Goal: Task Accomplishment & Management: Manage account settings

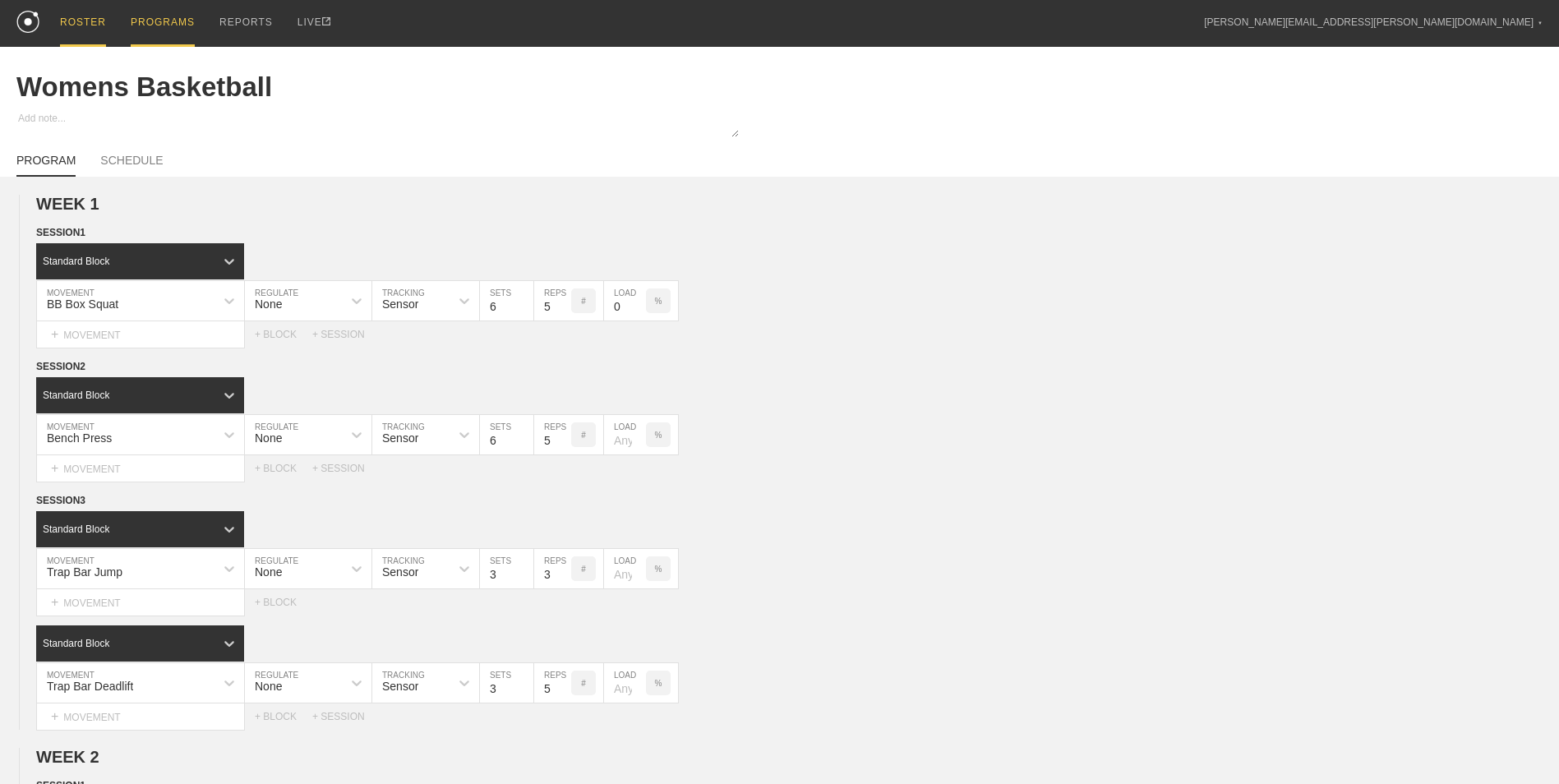
click at [54, 13] on link "ROSTER" at bounding box center [83, 24] width 71 height 47
click at [77, 22] on div "ROSTER" at bounding box center [82, 24] width 46 height 47
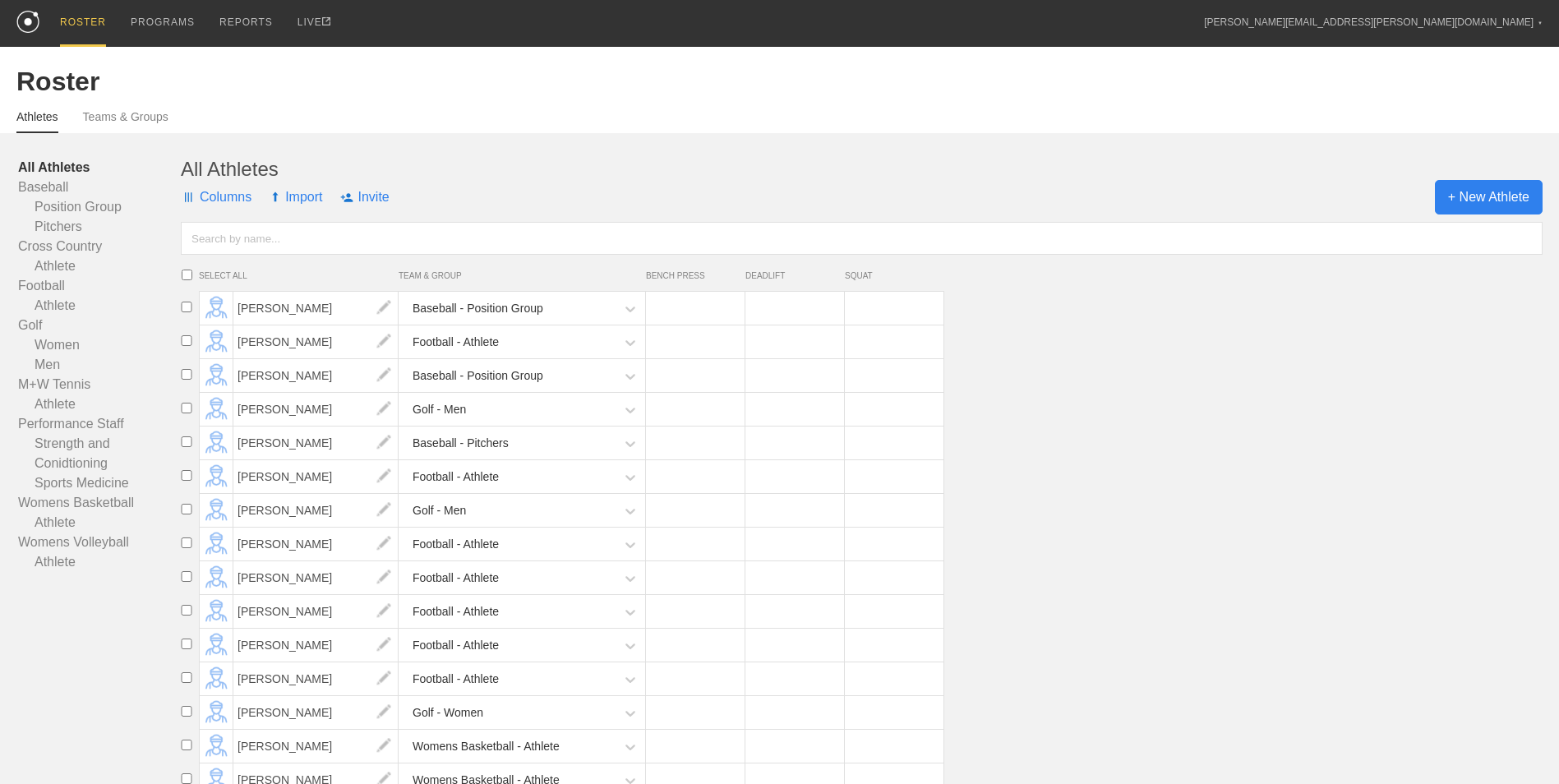
click at [1470, 203] on span "+ New Athlete" at bounding box center [1488, 197] width 108 height 34
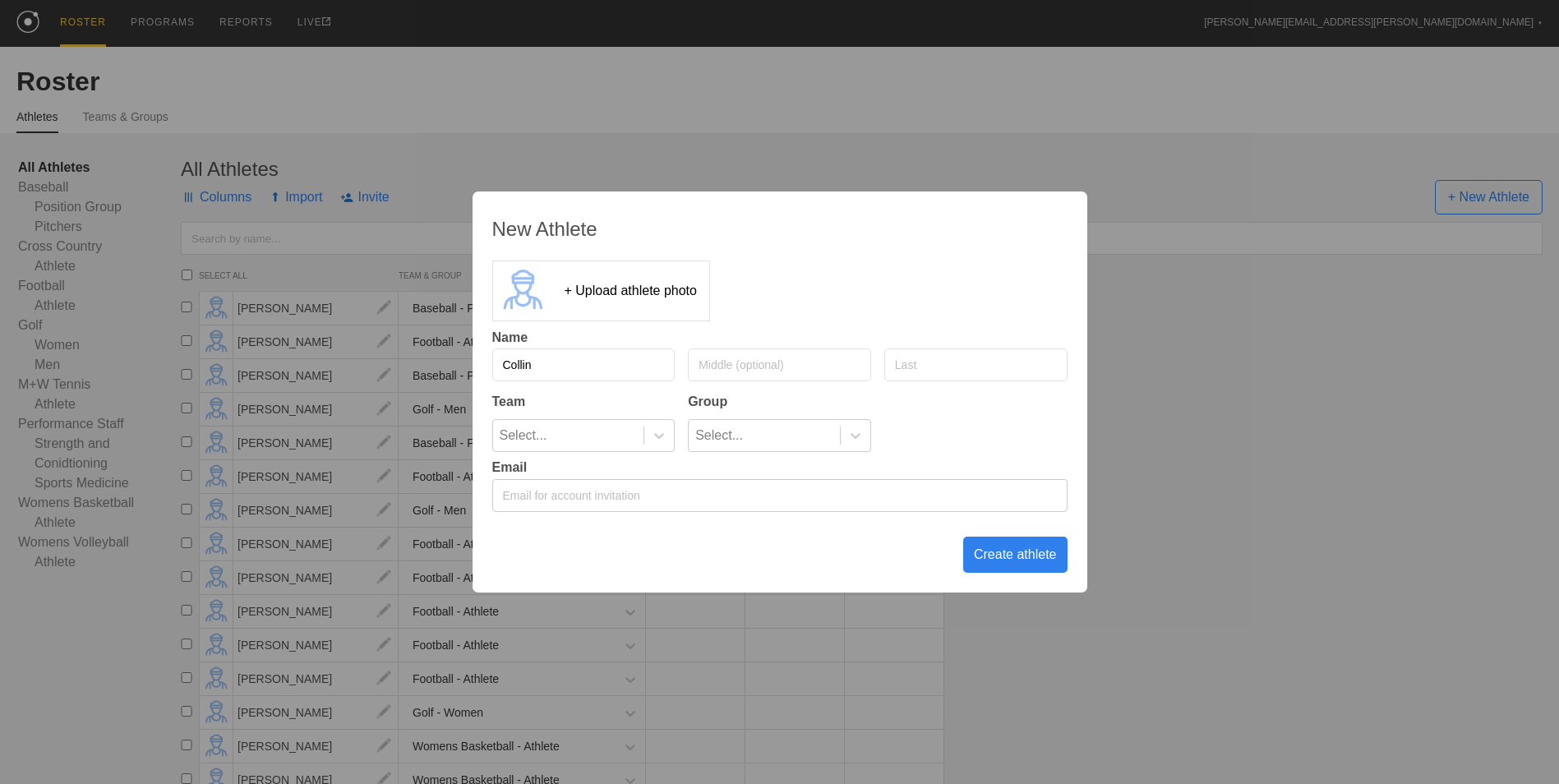
type input "Collin"
type input "W"
type input "[PERSON_NAME]"
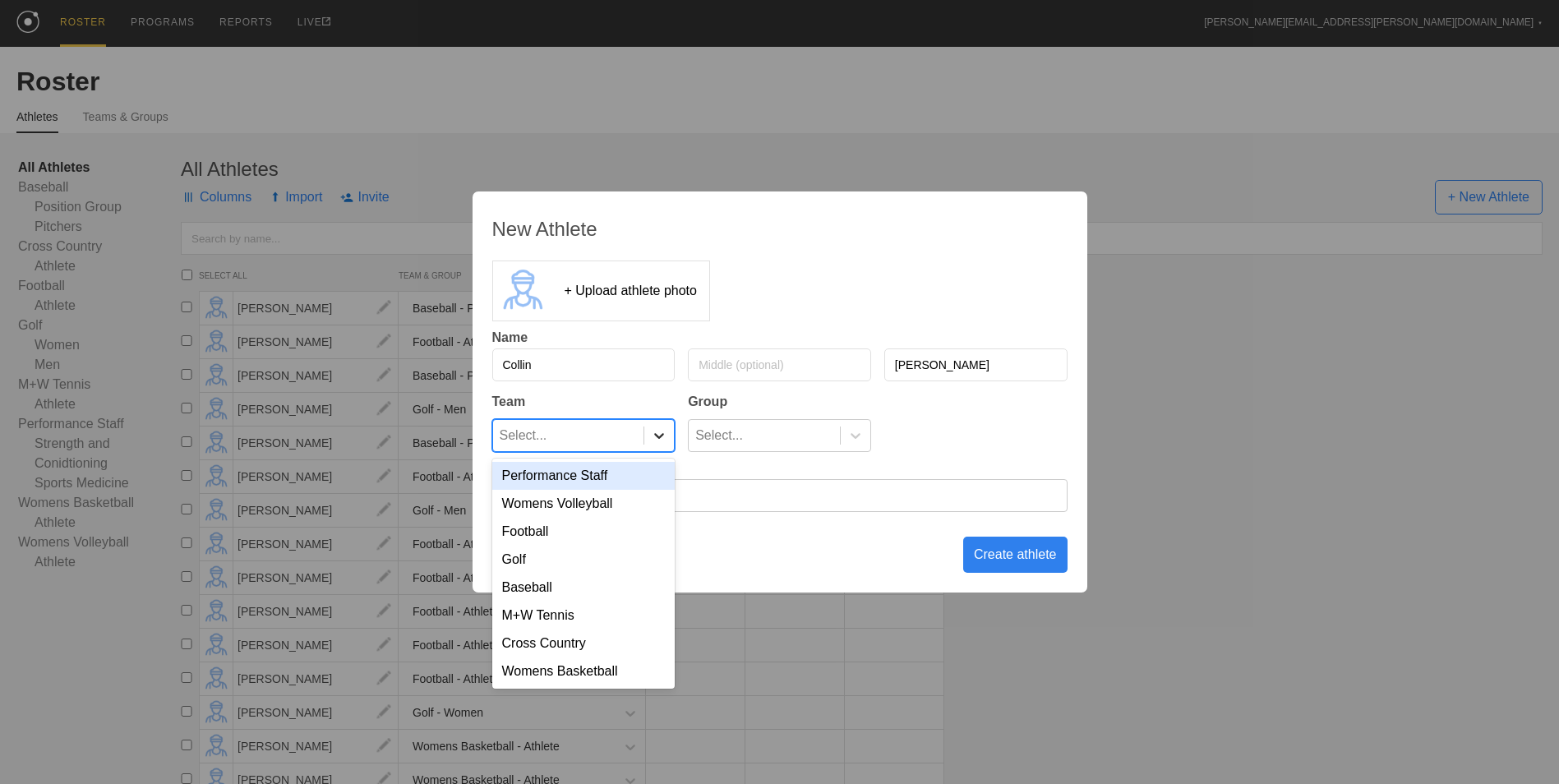
click at [647, 439] on div at bounding box center [659, 435] width 30 height 16
click at [566, 592] on div "Baseball" at bounding box center [584, 587] width 184 height 28
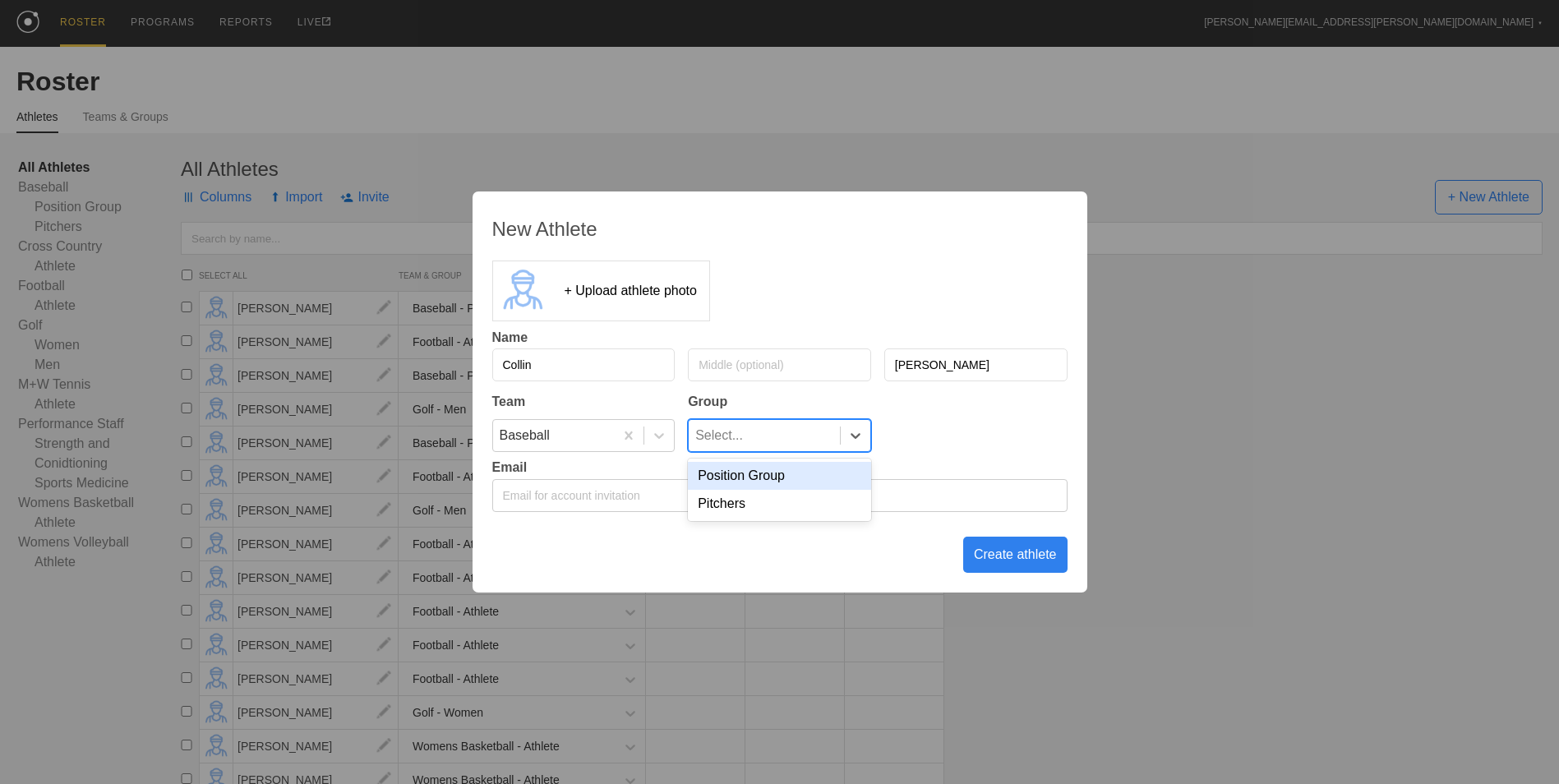
click at [758, 444] on div "Select..." at bounding box center [764, 435] width 151 height 32
click at [764, 501] on div "Pitchers" at bounding box center [779, 503] width 184 height 28
click at [1005, 553] on div "Create athlete" at bounding box center [1015, 554] width 104 height 36
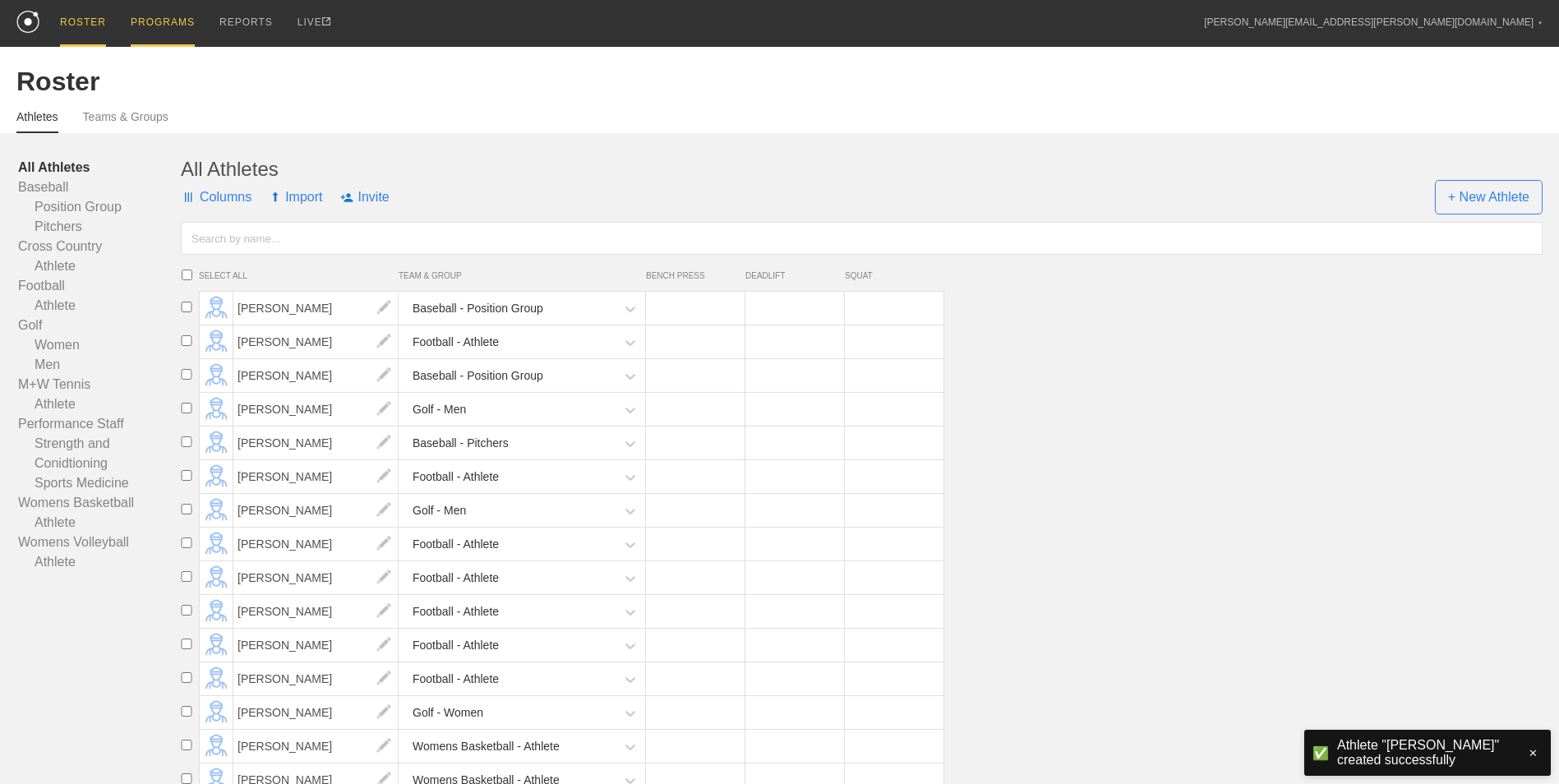
click at [146, 30] on div "PROGRAMS" at bounding box center [162, 24] width 64 height 47
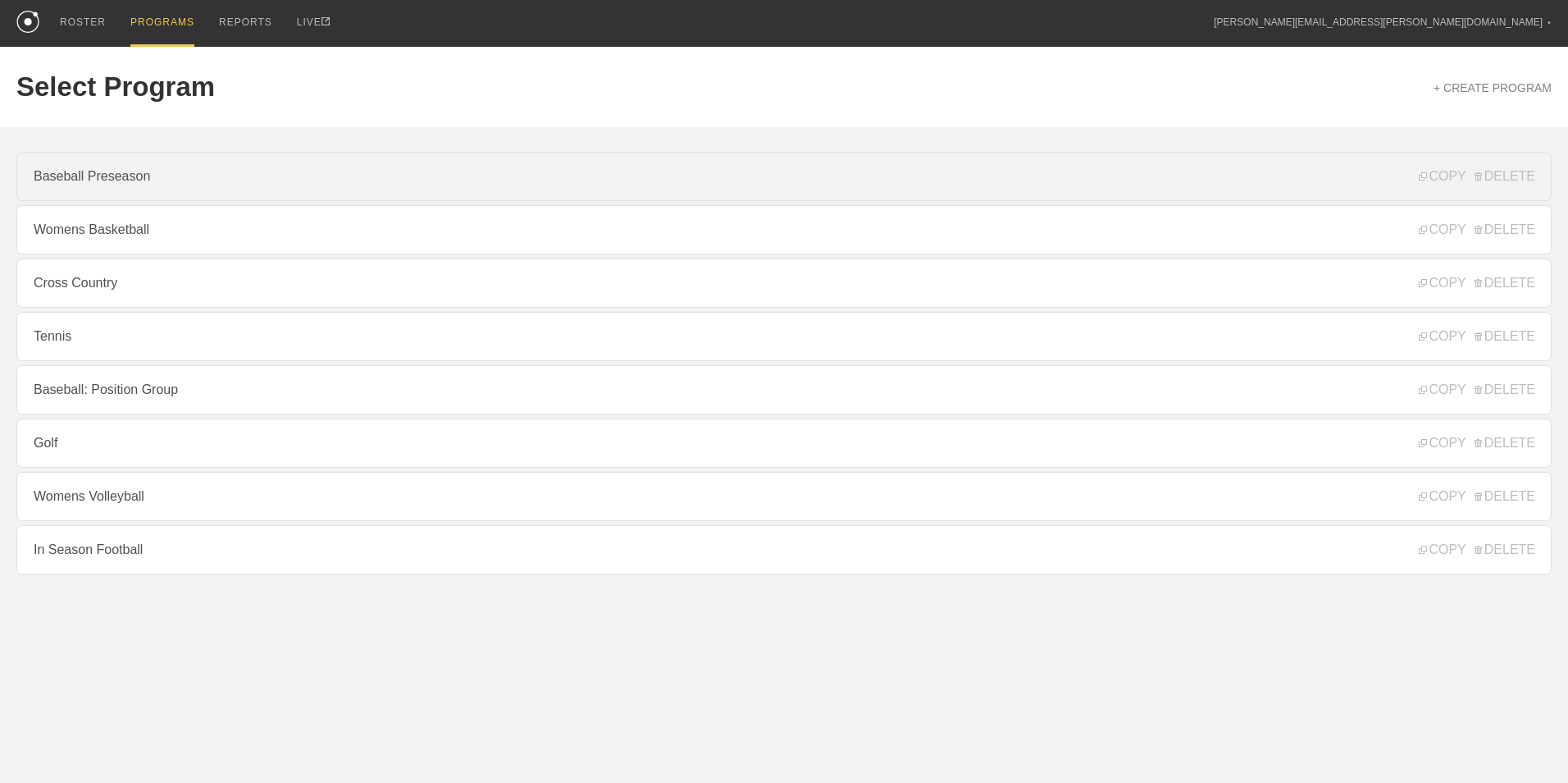
click at [162, 192] on link "Baseball Preseason" at bounding box center [784, 176] width 1536 height 50
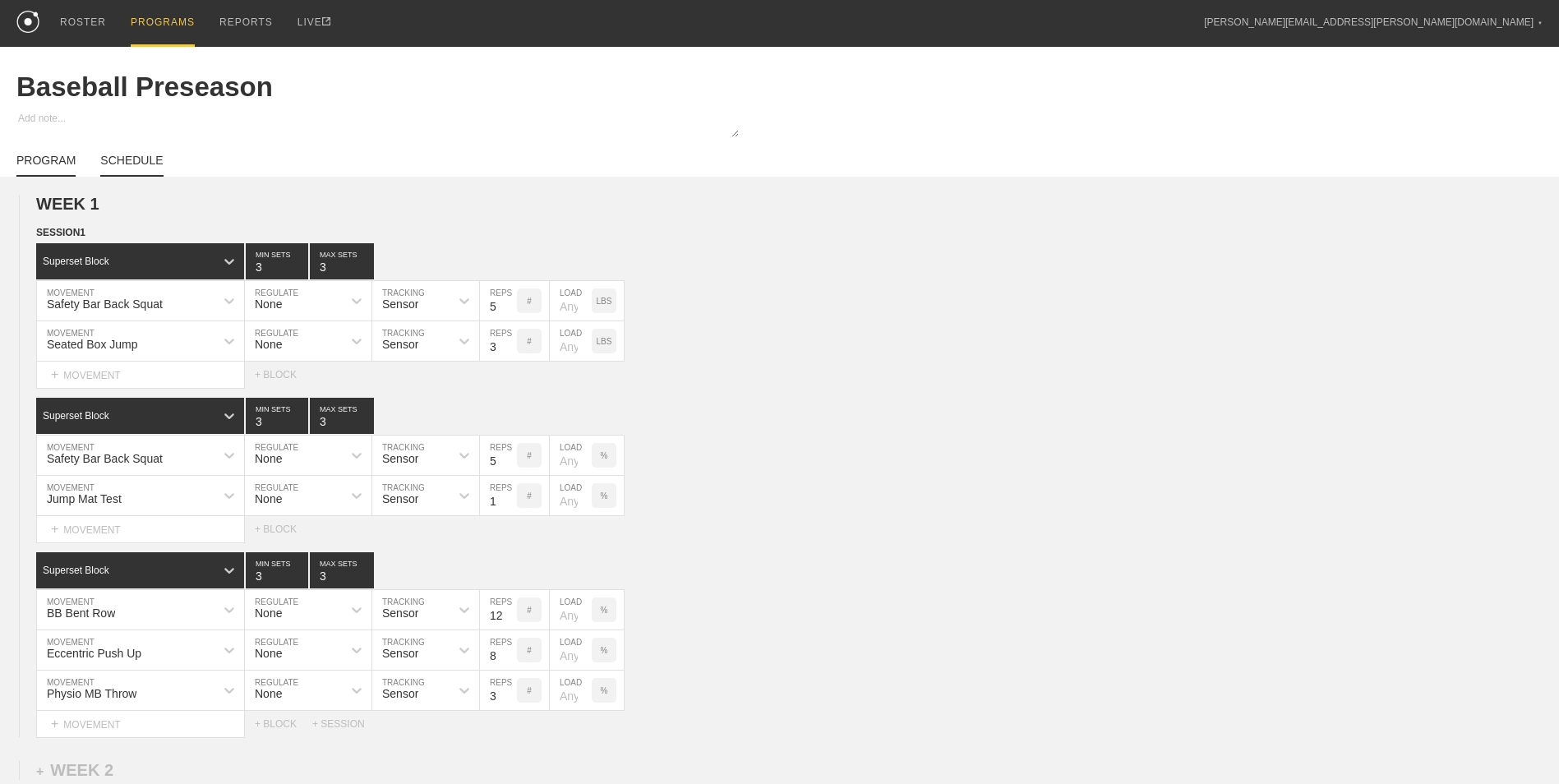
click at [100, 161] on link "SCHEDULE" at bounding box center [131, 165] width 62 height 23
type textarea "x"
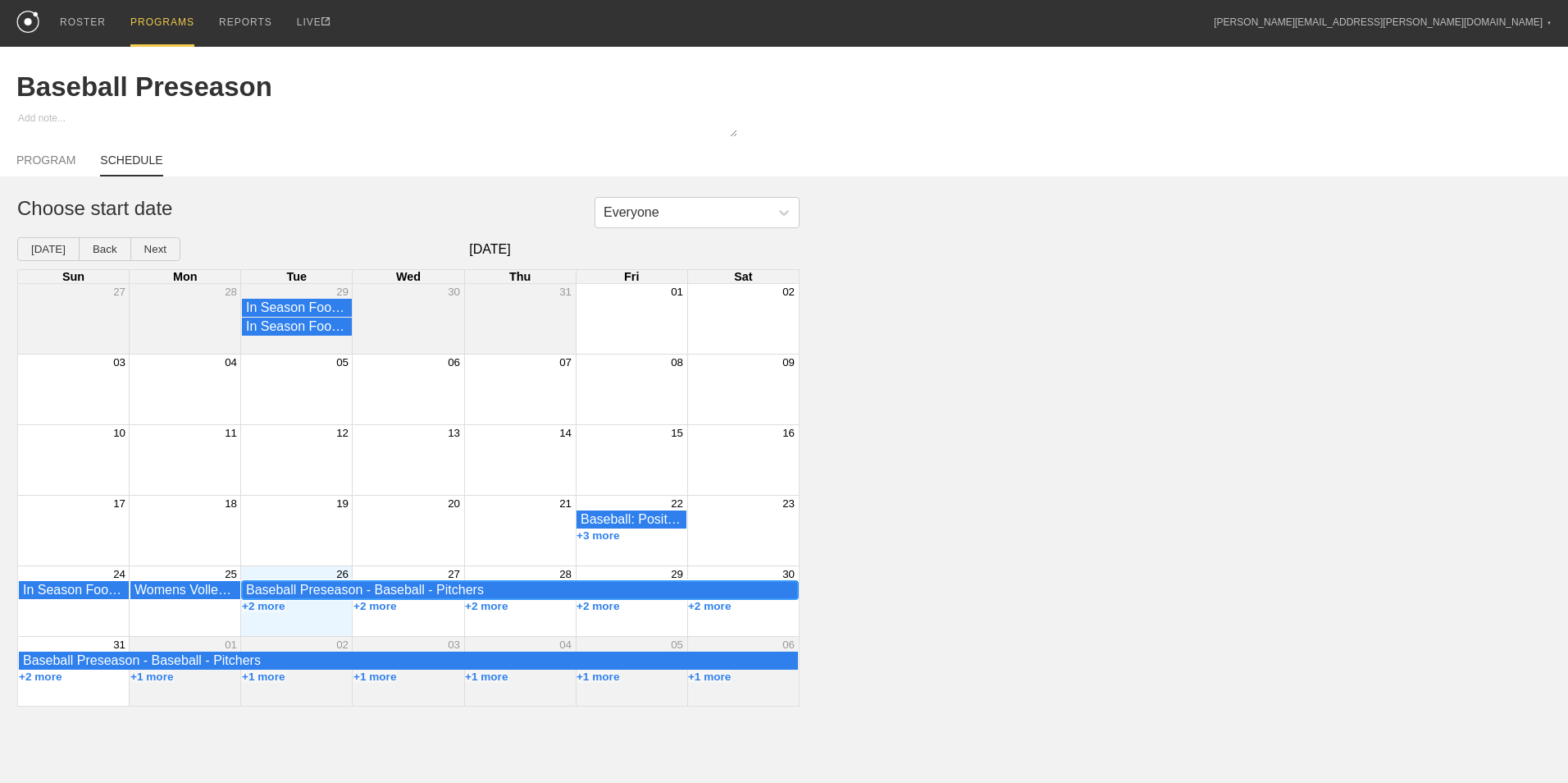
click at [430, 593] on div "Baseball Preseason - Baseball - Pitchers" at bounding box center [520, 590] width 548 height 14
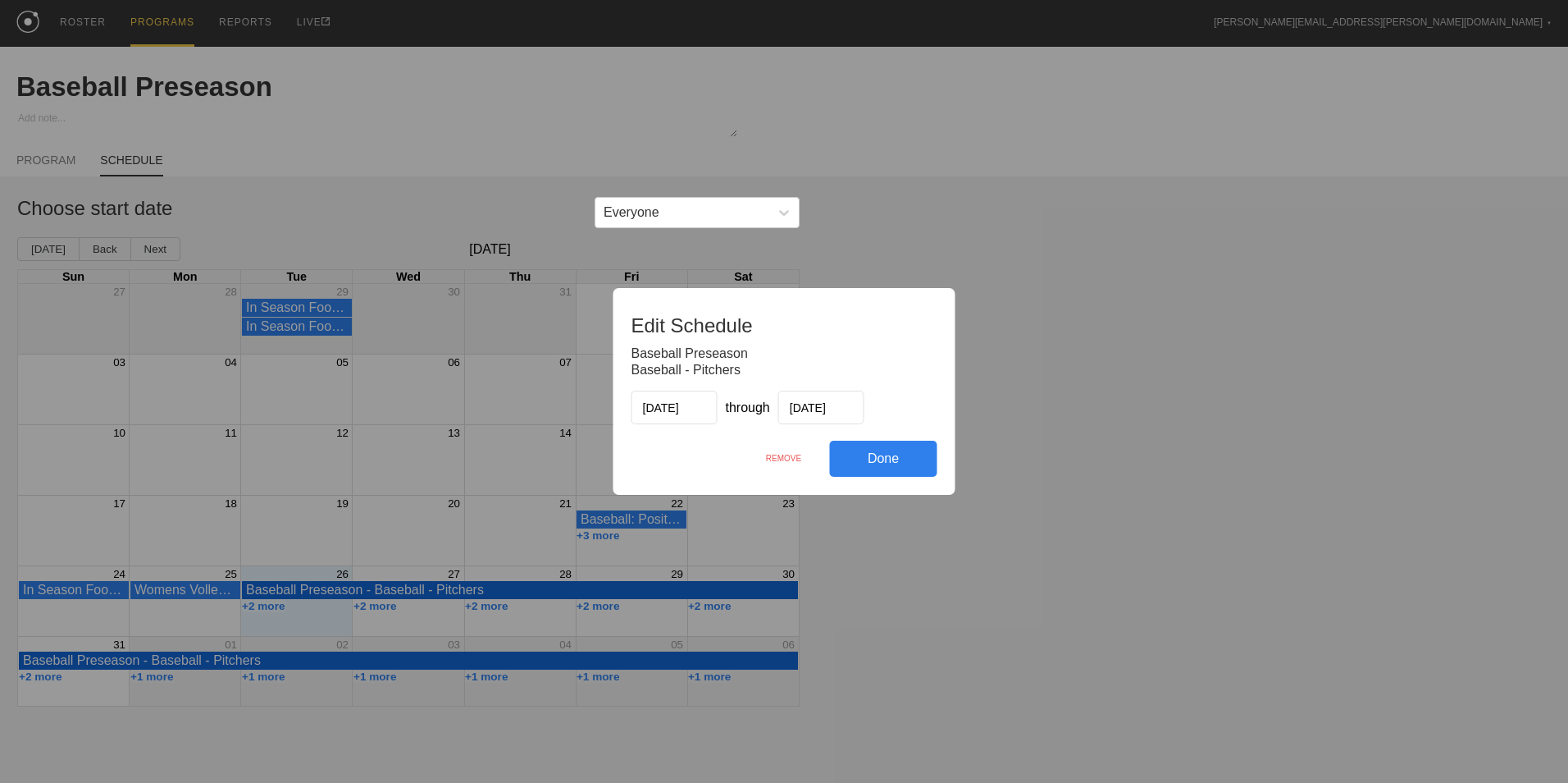
drag, startPoint x: 1098, startPoint y: 319, endPoint x: 1068, endPoint y: 327, distance: 31.0
click at [1098, 320] on div "Edit Schedule Baseball Preseason Baseball - Pitchers [DATE] through [DATE] Done…" at bounding box center [784, 391] width 1568 height 783
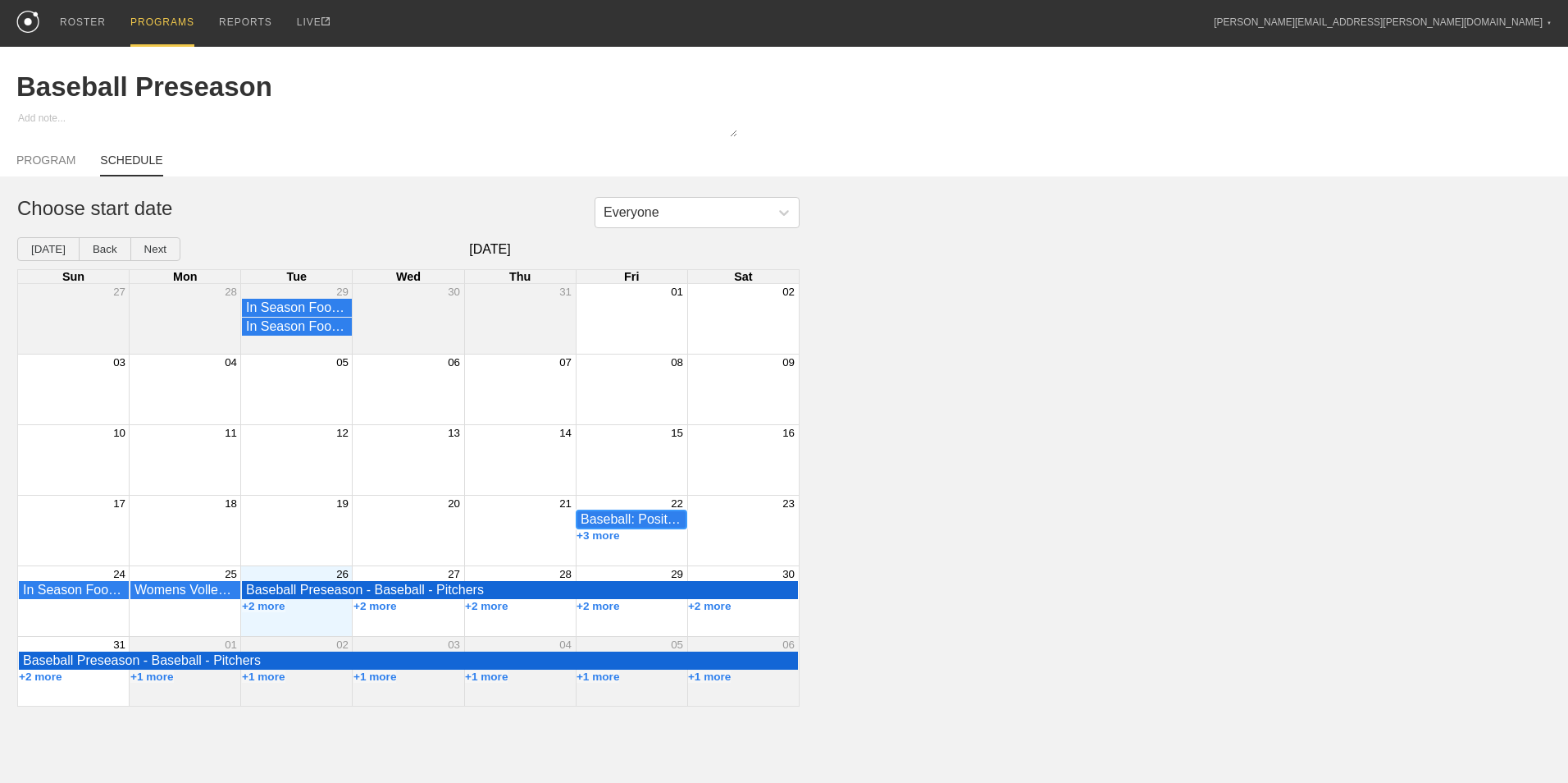
click at [651, 519] on div "Baseball: Position Group - Baseball - Position Group" at bounding box center [631, 519] width 102 height 14
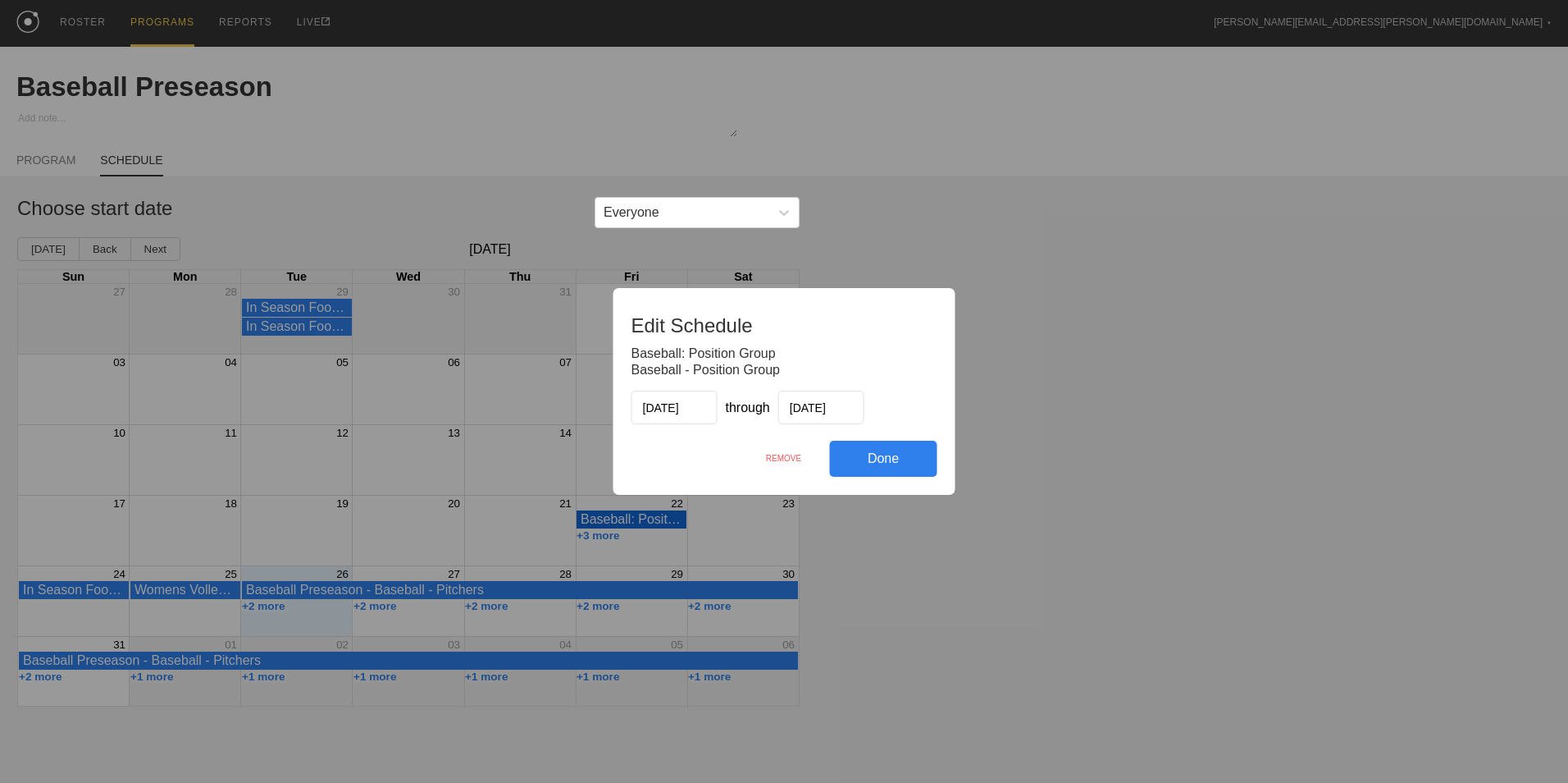
click at [787, 459] on div "REMOVE" at bounding box center [784, 458] width 92 height 35
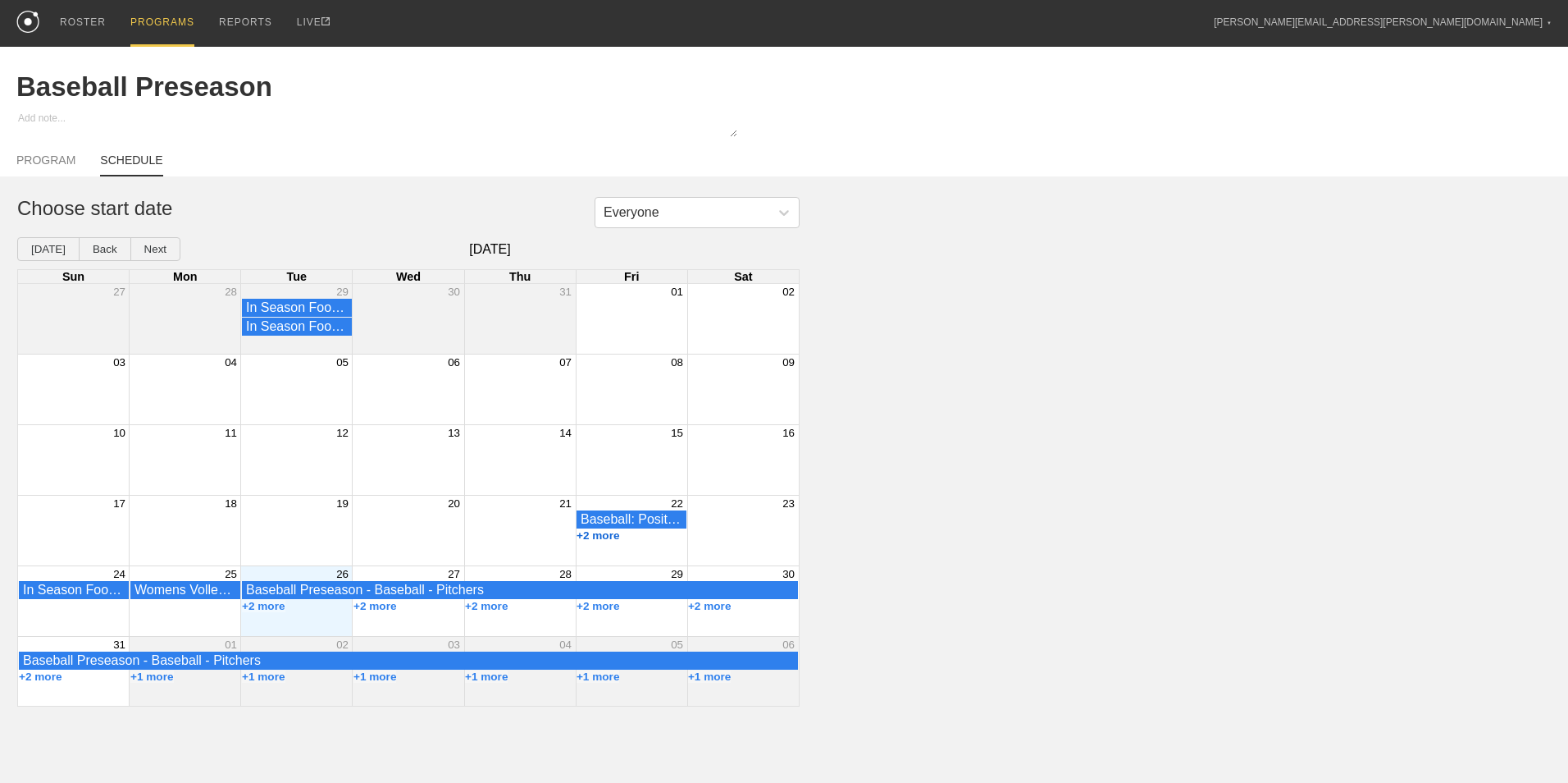
click at [608, 542] on button "+2 more" at bounding box center [598, 536] width 43 height 13
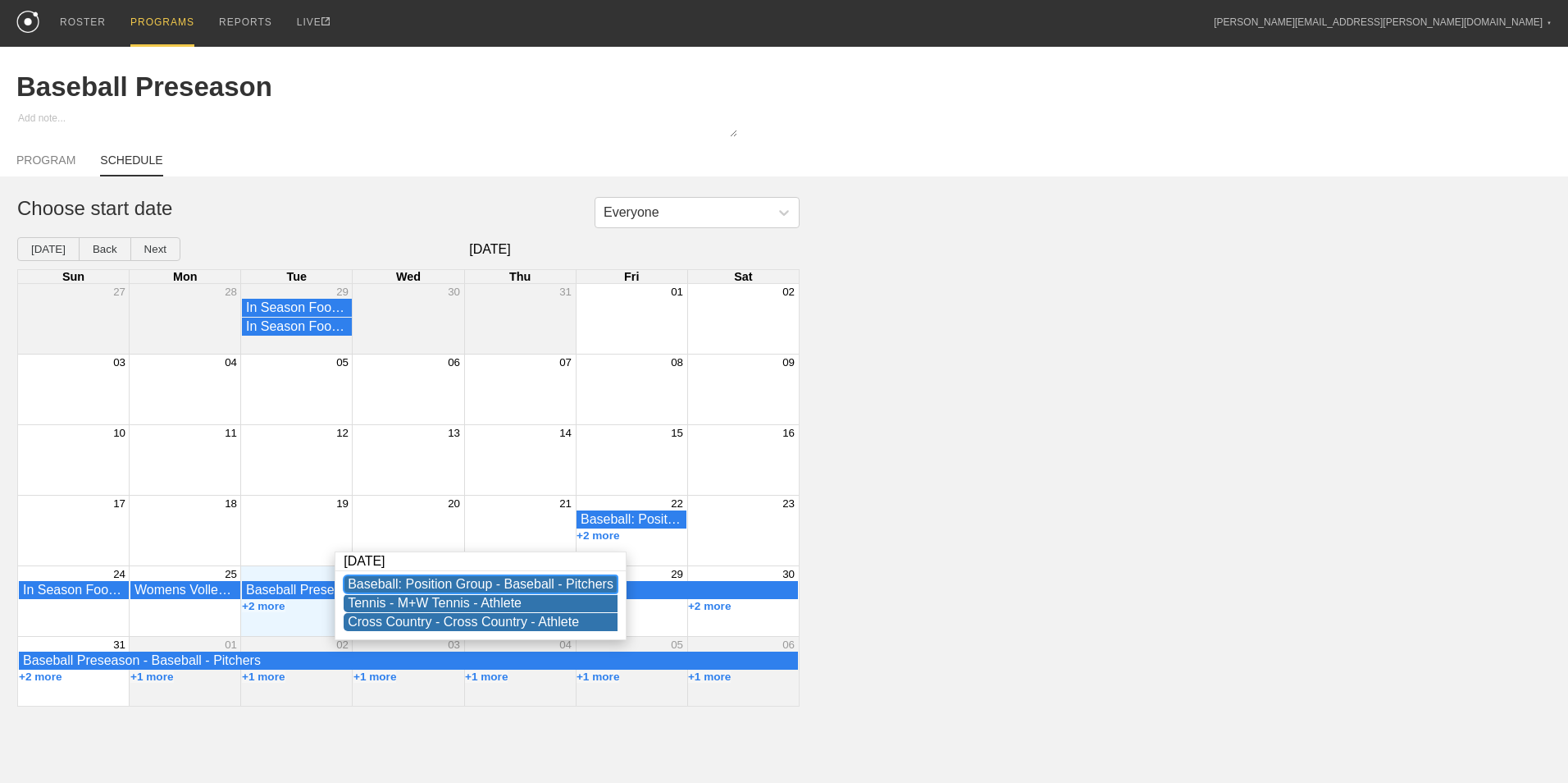
click at [538, 581] on div "Baseball: Position Group - Baseball - Pitchers" at bounding box center [480, 584] width 265 height 14
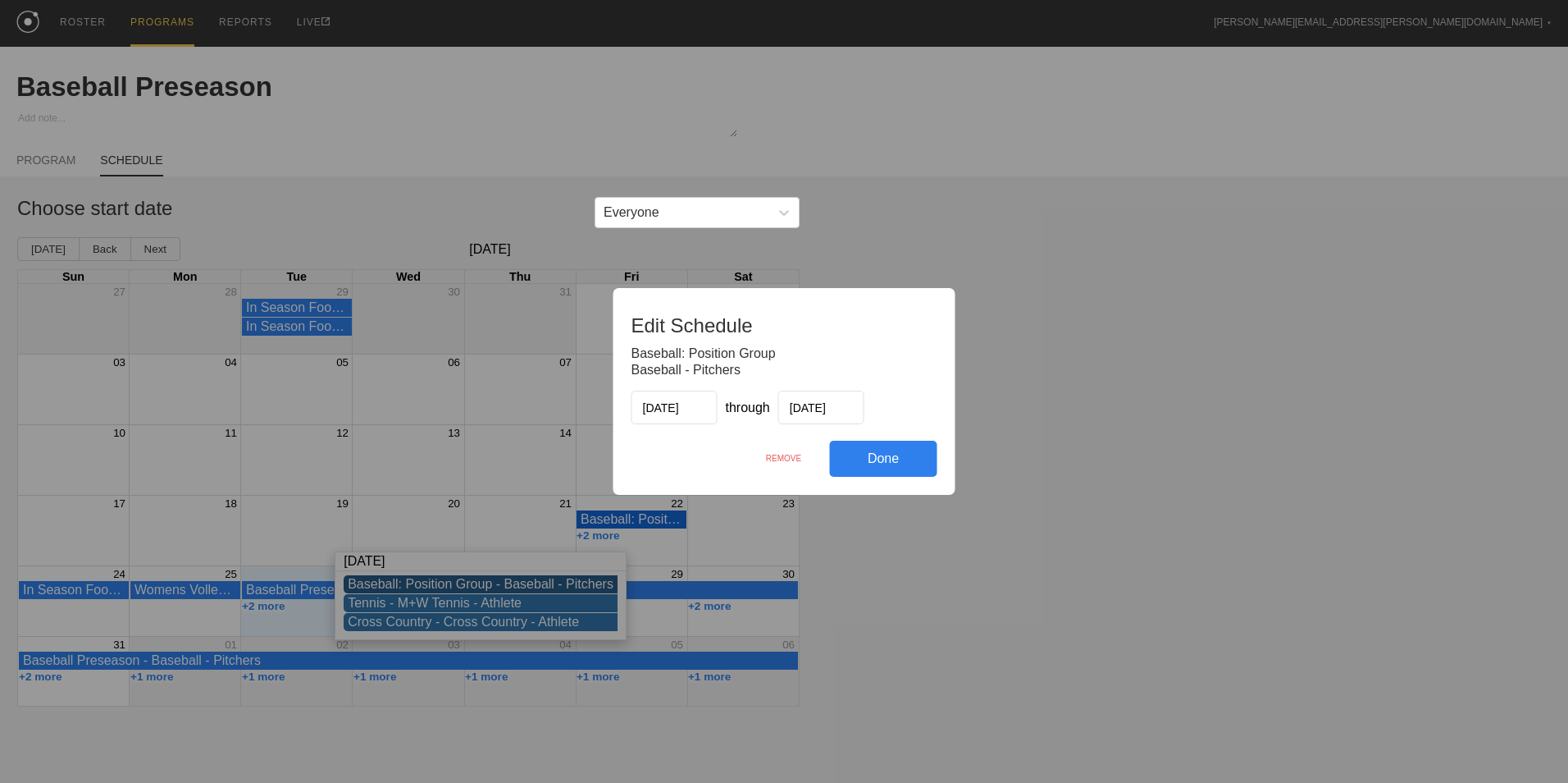
click at [784, 454] on div "REMOVE" at bounding box center [784, 458] width 92 height 35
